Goal: Manage account settings

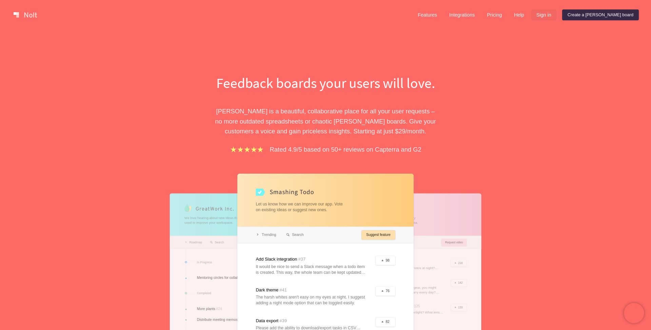
click at [556, 16] on link "Sign in" at bounding box center [544, 14] width 26 height 11
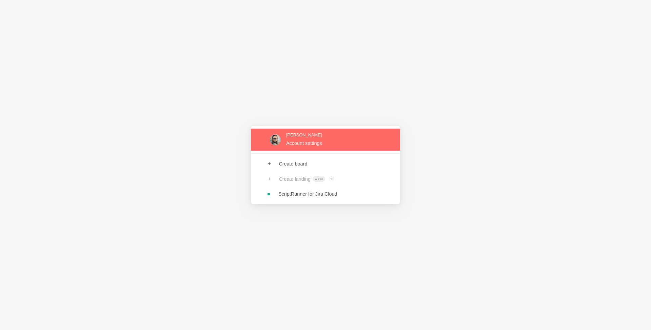
click at [325, 143] on link at bounding box center [325, 140] width 149 height 22
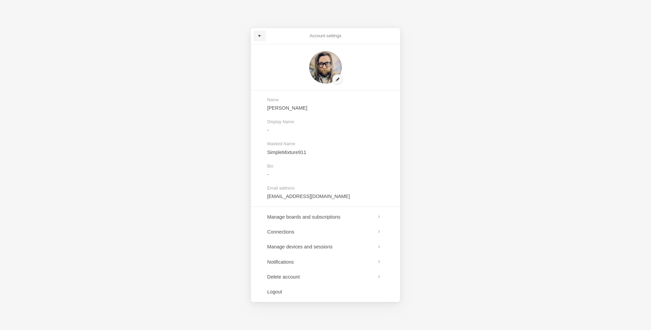
click at [259, 36] on span at bounding box center [260, 36] width 4 height 4
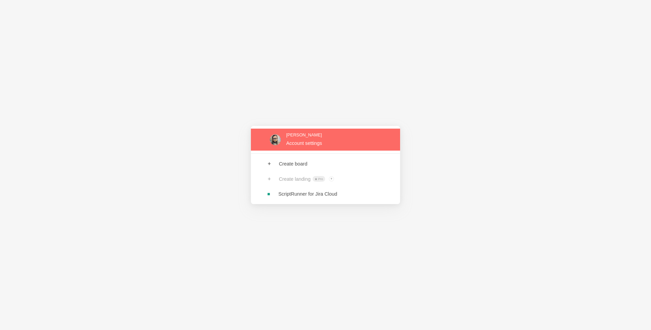
click at [301, 138] on link at bounding box center [325, 140] width 149 height 22
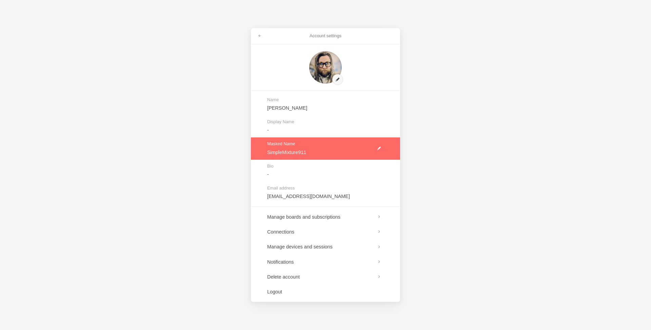
click at [380, 148] on link at bounding box center [325, 149] width 149 height 22
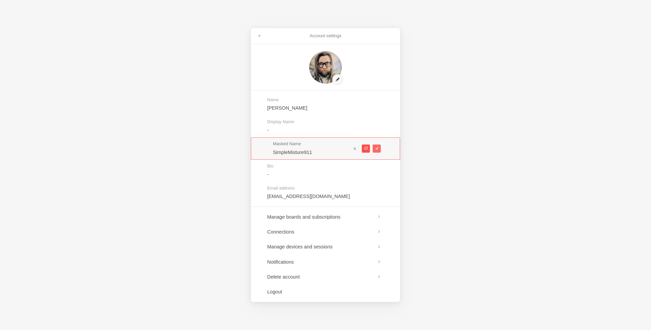
click at [365, 148] on span at bounding box center [366, 149] width 4 height 4
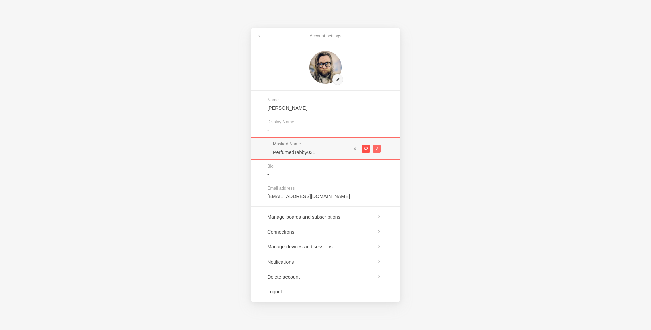
click at [365, 148] on span at bounding box center [366, 149] width 4 height 4
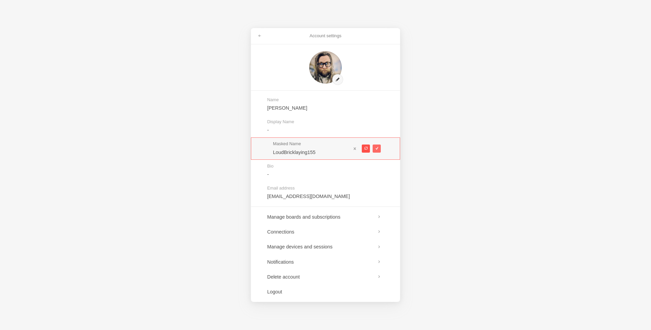
click at [365, 148] on span at bounding box center [366, 149] width 4 height 4
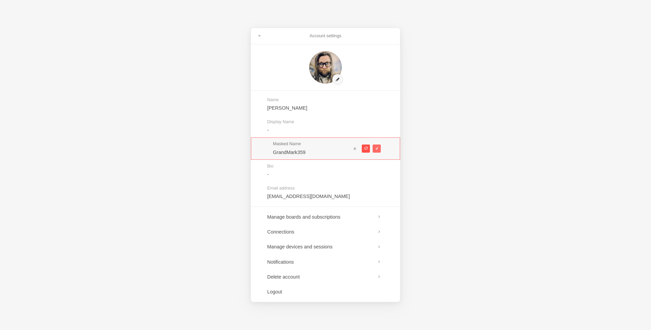
click at [365, 148] on span at bounding box center [366, 149] width 4 height 4
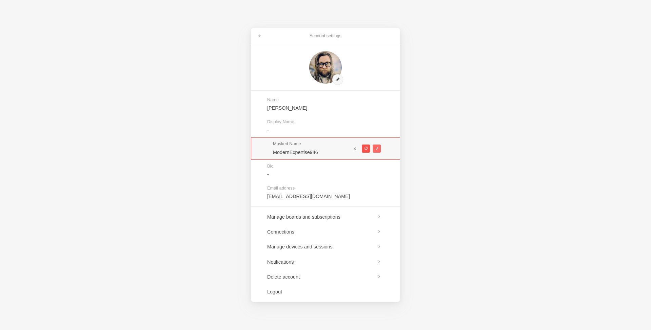
click at [365, 148] on span at bounding box center [366, 149] width 4 height 4
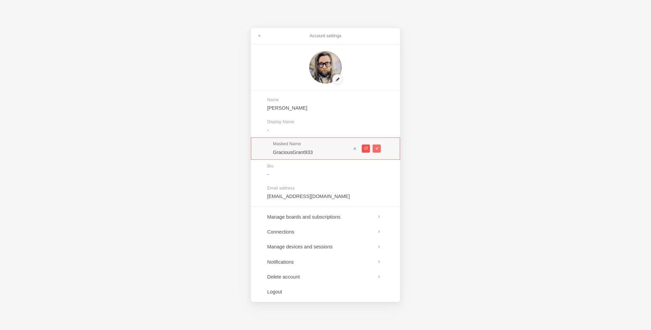
click at [365, 148] on span at bounding box center [366, 149] width 4 height 4
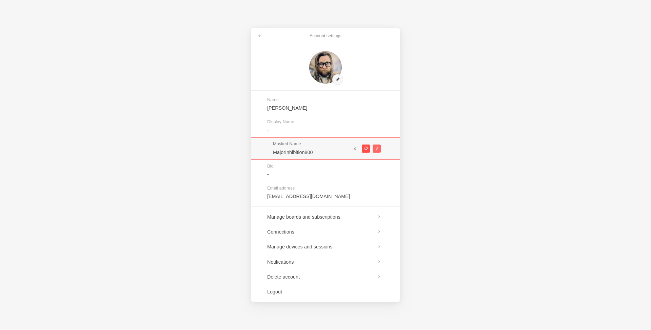
click at [365, 148] on span at bounding box center [366, 149] width 4 height 4
type input "SplendidHug814"
click at [373, 149] on button at bounding box center [376, 149] width 8 height 8
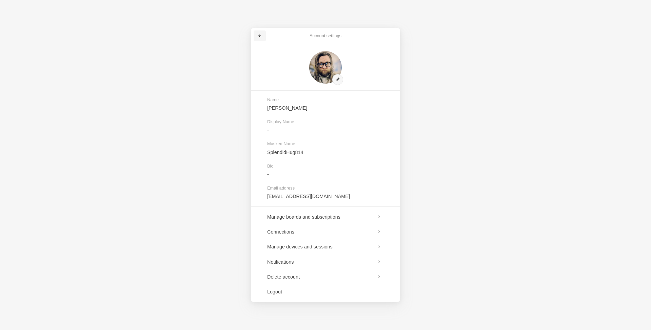
click at [262, 38] on link at bounding box center [259, 35] width 12 height 11
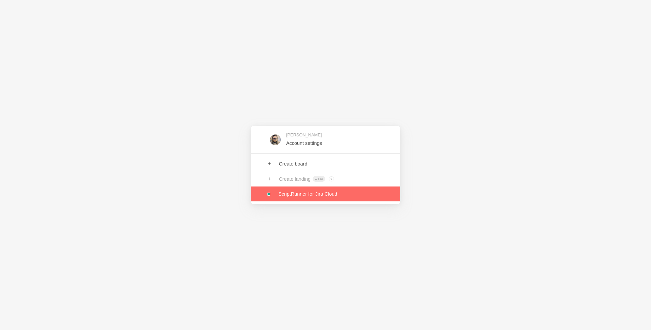
click at [303, 194] on link at bounding box center [325, 194] width 149 height 15
